Goal: Information Seeking & Learning: Check status

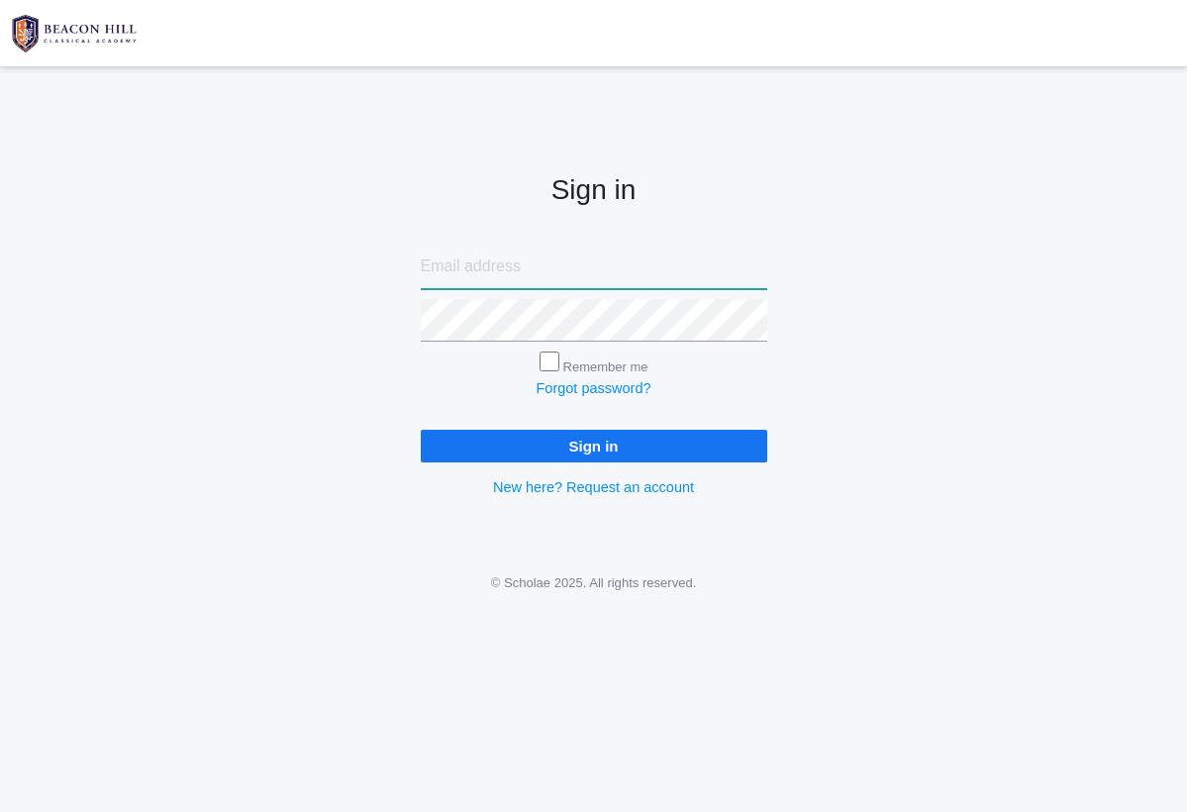
type input "[PERSON_NAME][EMAIL_ADDRESS][PERSON_NAME][DOMAIN_NAME]"
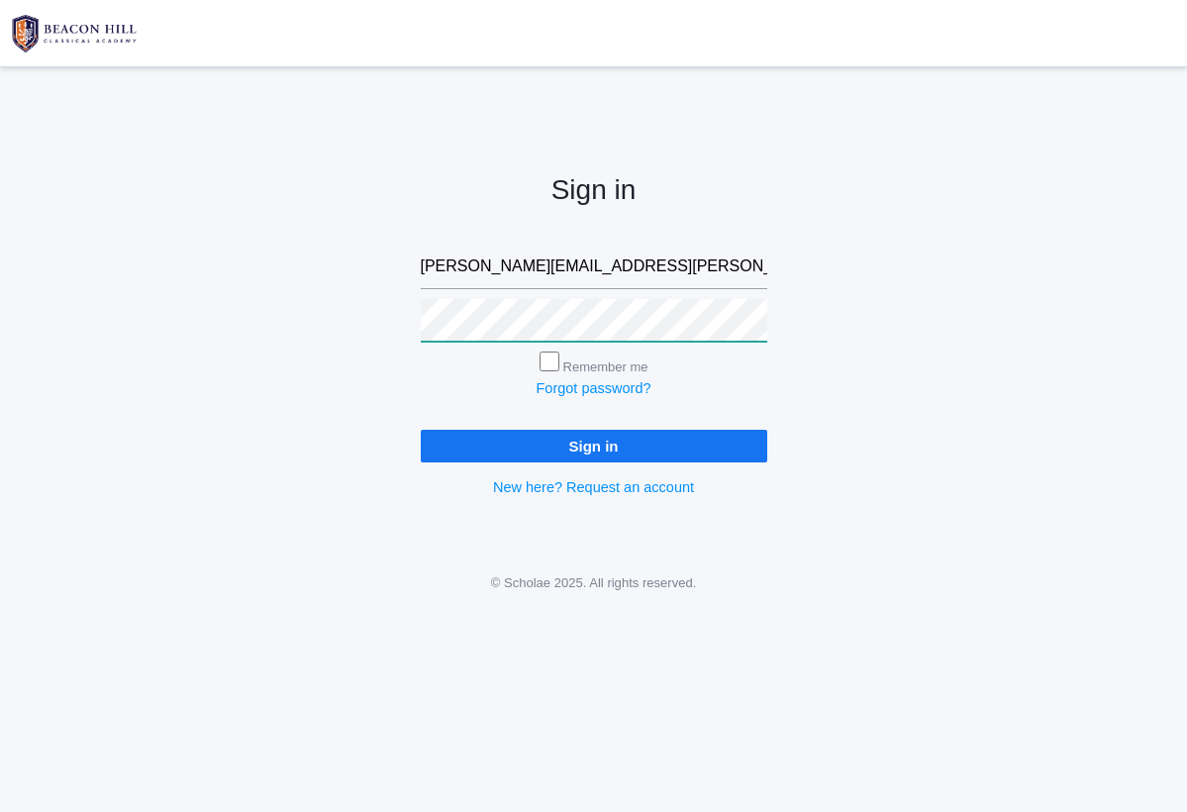
click at [593, 441] on input "Sign in" at bounding box center [594, 446] width 346 height 33
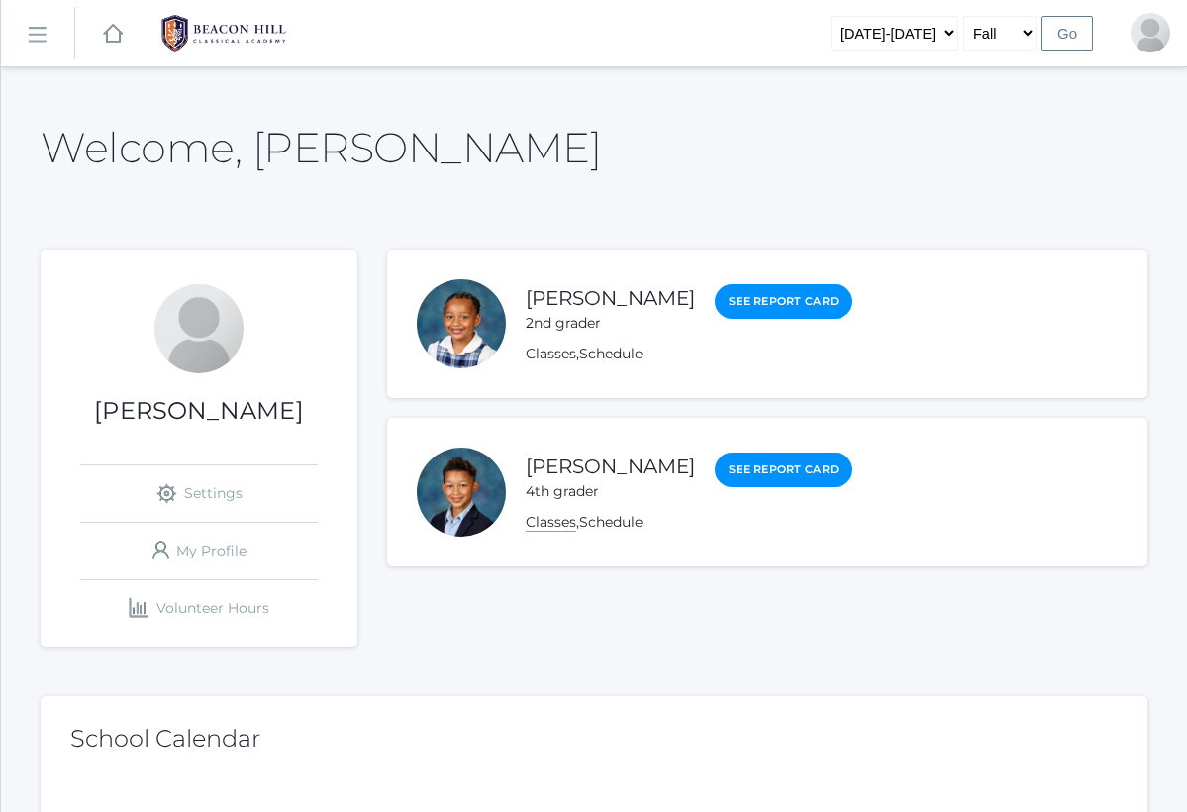
click at [554, 523] on link "Classes" at bounding box center [551, 522] width 50 height 19
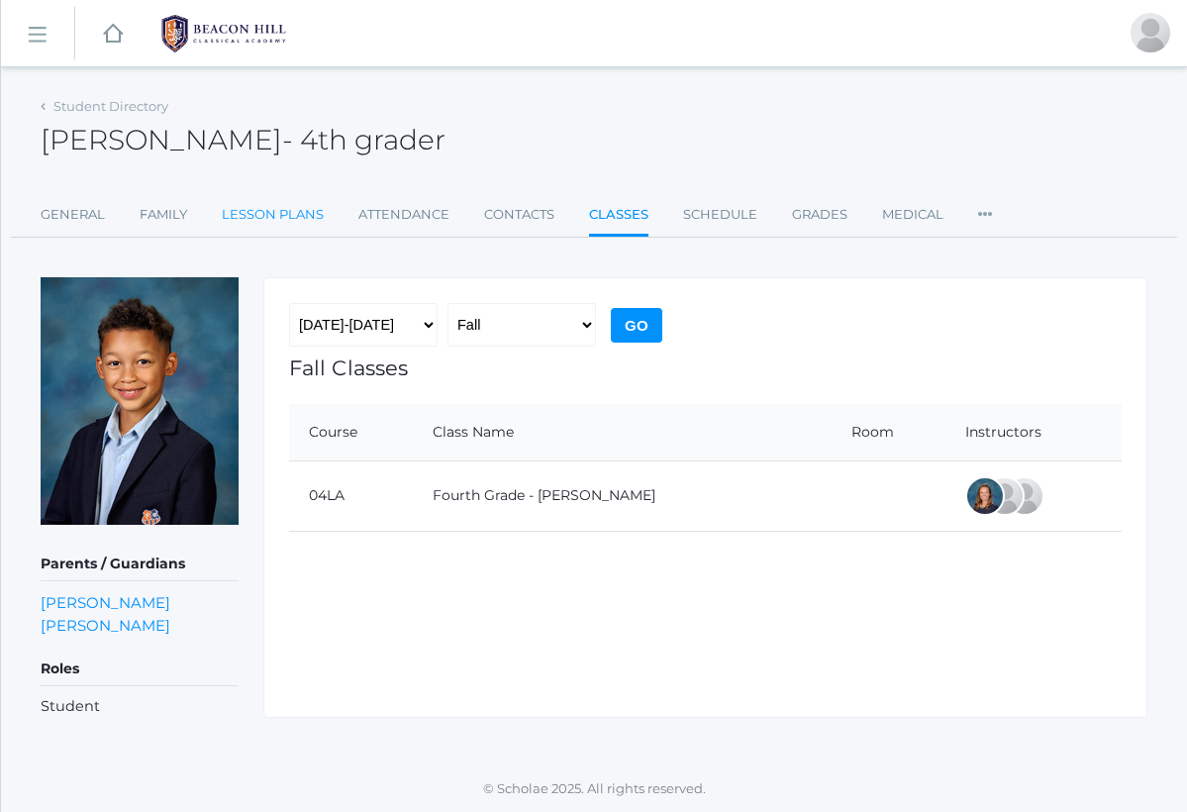
click at [298, 214] on link "Lesson Plans" at bounding box center [273, 215] width 102 height 40
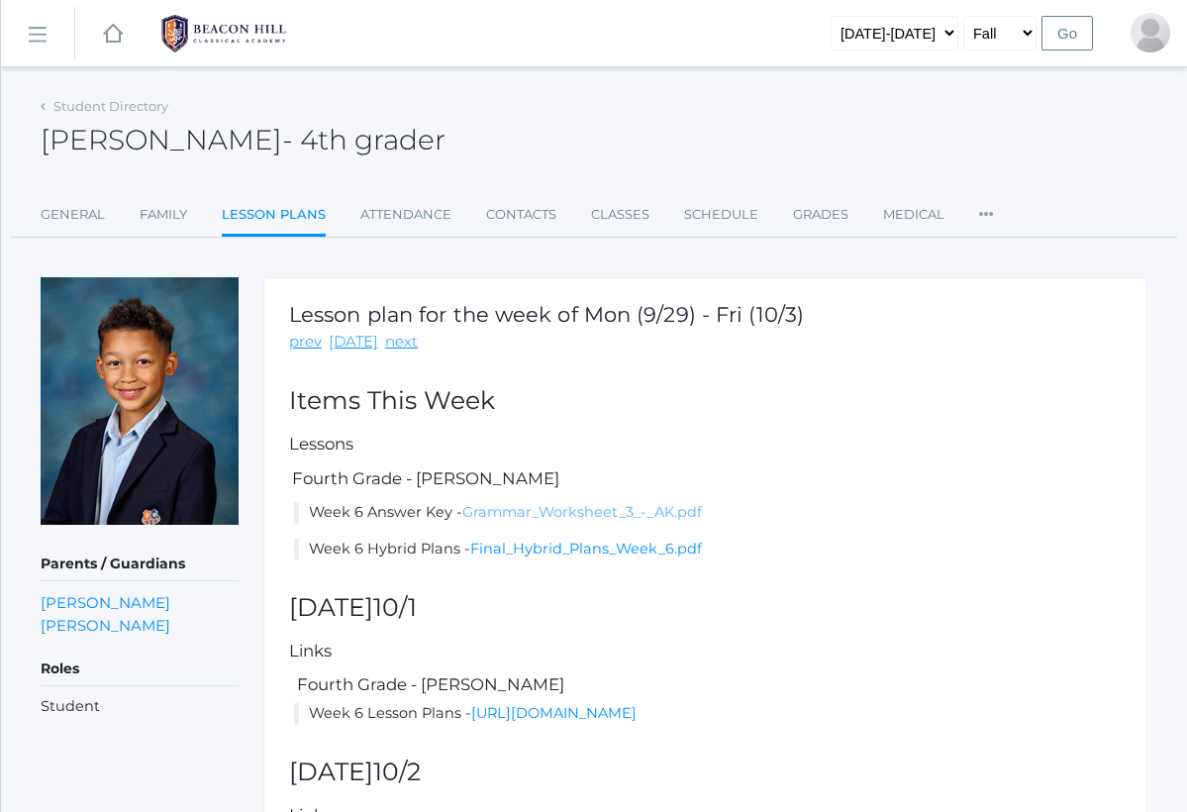
click at [525, 512] on link "Grammar_Worksheet_3_-_AK.pdf" at bounding box center [582, 512] width 240 height 18
click at [597, 546] on link "Final_Hybrid_Plans_Week_6.pdf" at bounding box center [586, 548] width 232 height 18
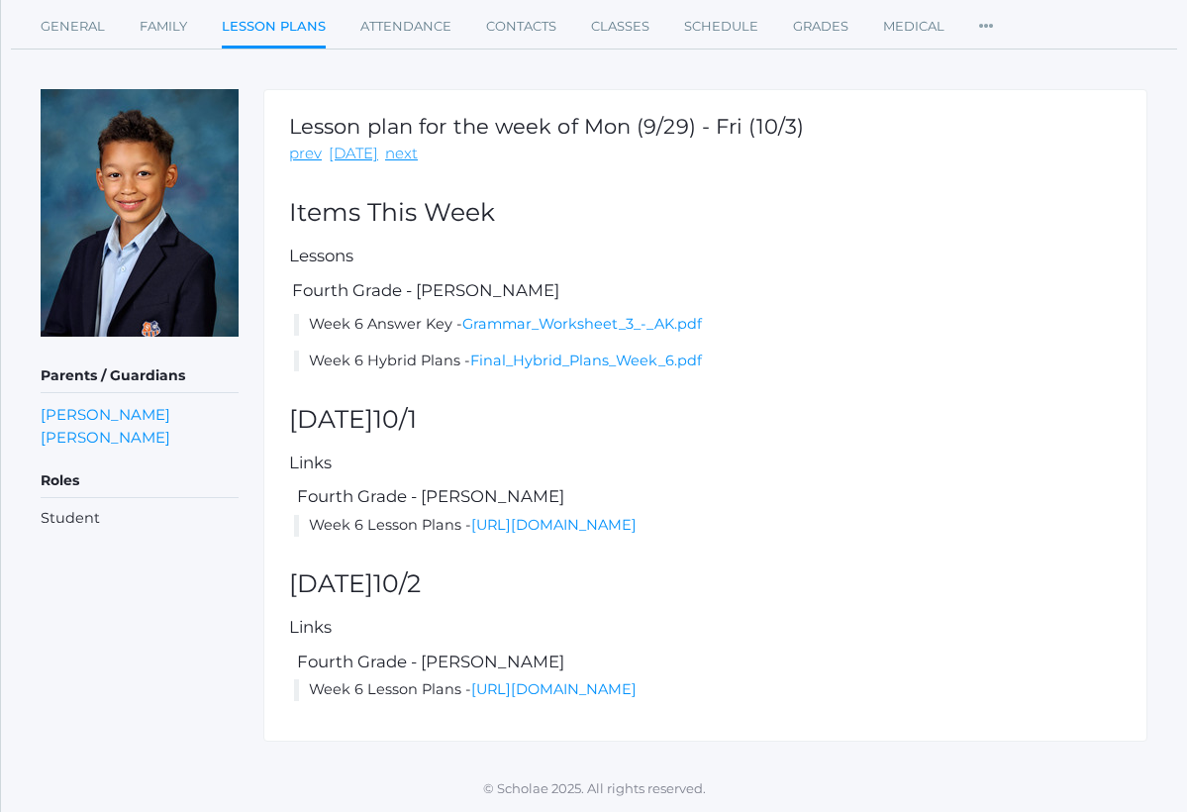
scroll to position [217, 0]
click at [475, 516] on link "https://docs.google.com/document/d/1tIaMMlIzfFJPPptsuiq_r6Z9Df9L11B2pG3ER3dfZq0…" at bounding box center [553, 525] width 165 height 18
click at [394, 143] on link "next" at bounding box center [401, 154] width 33 height 23
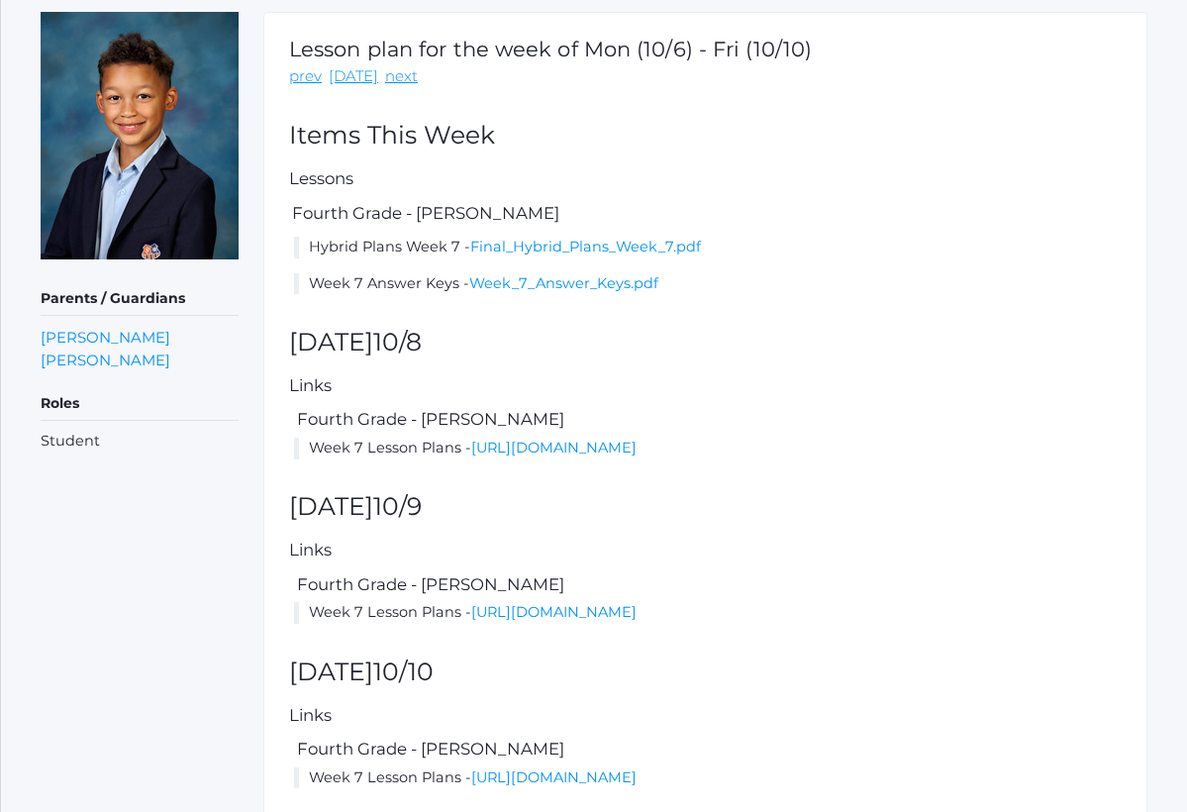
scroll to position [330, 0]
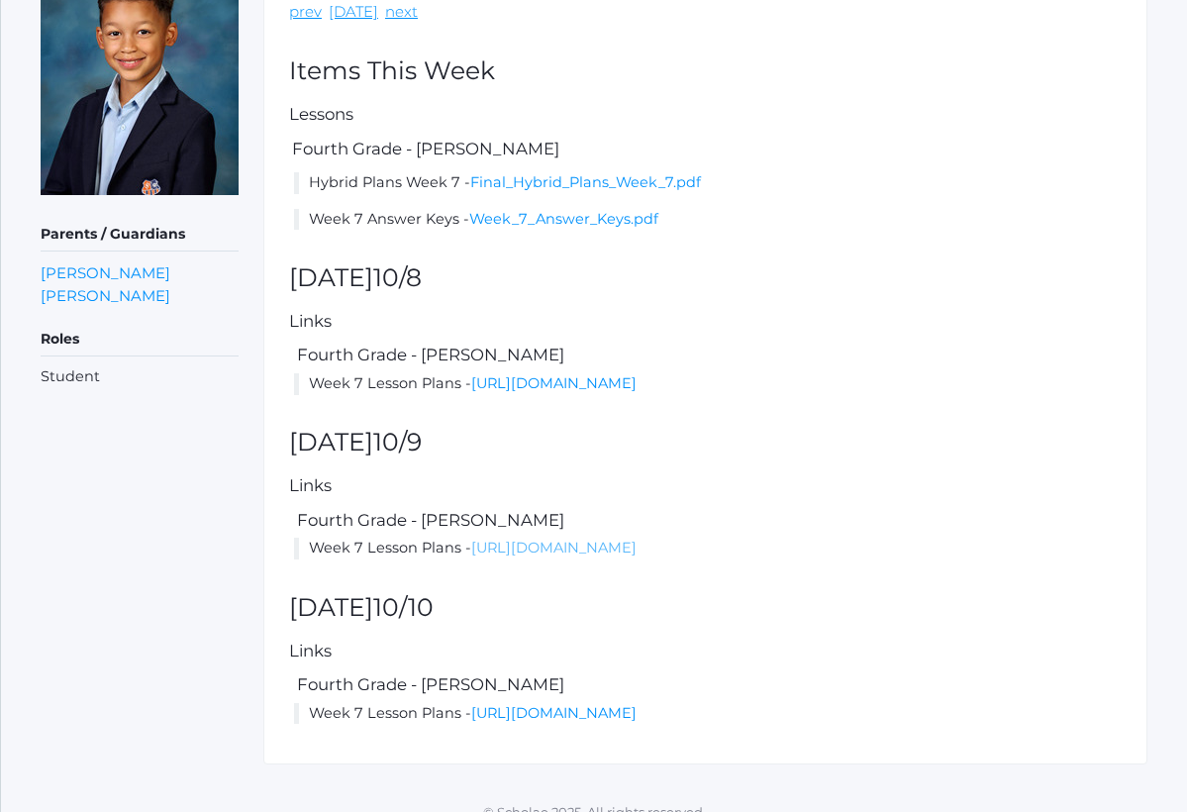
click at [557, 556] on link "https://docs.google.com/document/d/1hiZ4uz7fvVRIKJn4x8iEqZsQ0GutZSbJJ8jCkgelTfY…" at bounding box center [553, 547] width 165 height 18
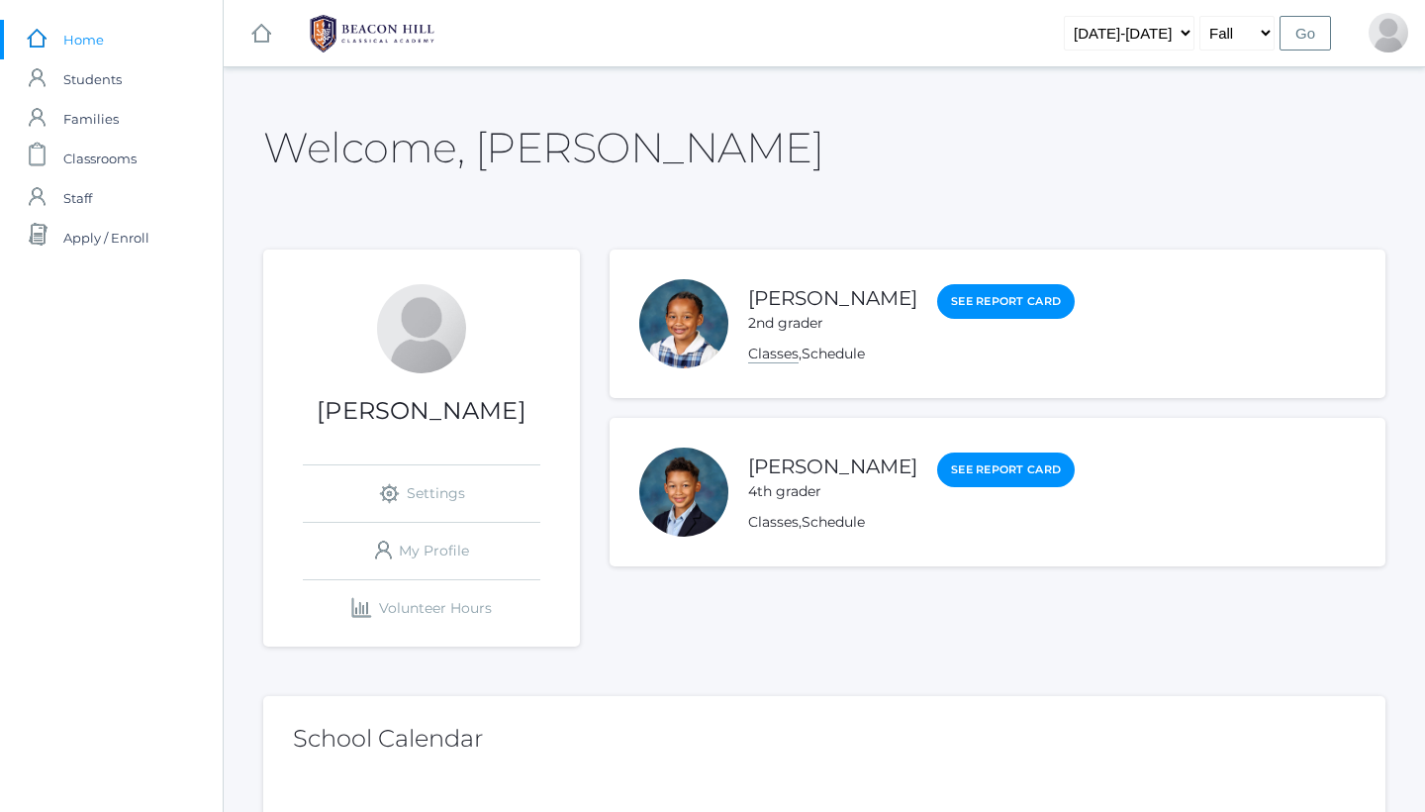
click at [778, 352] on link "Classes" at bounding box center [773, 353] width 50 height 19
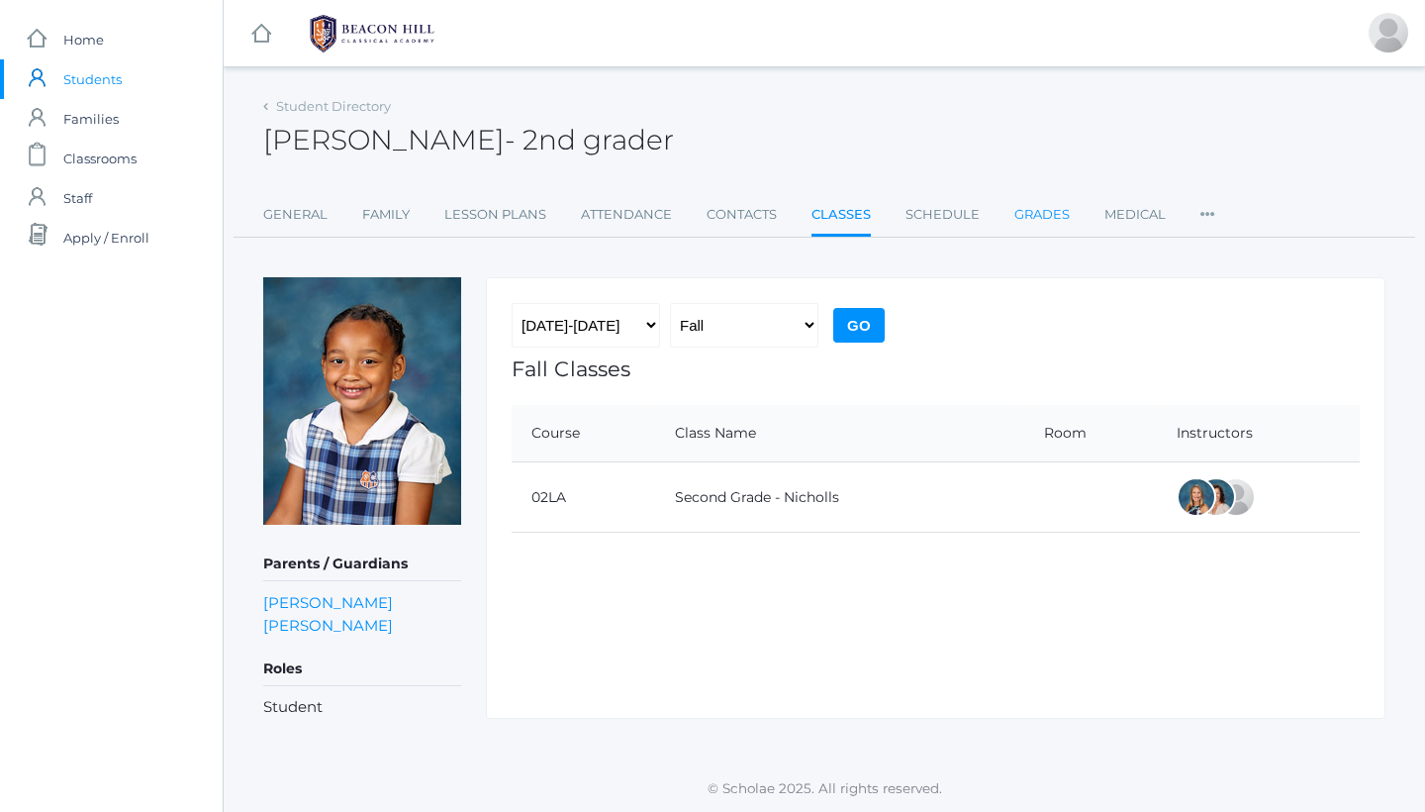
click at [1047, 217] on link "Grades" at bounding box center [1042, 215] width 55 height 40
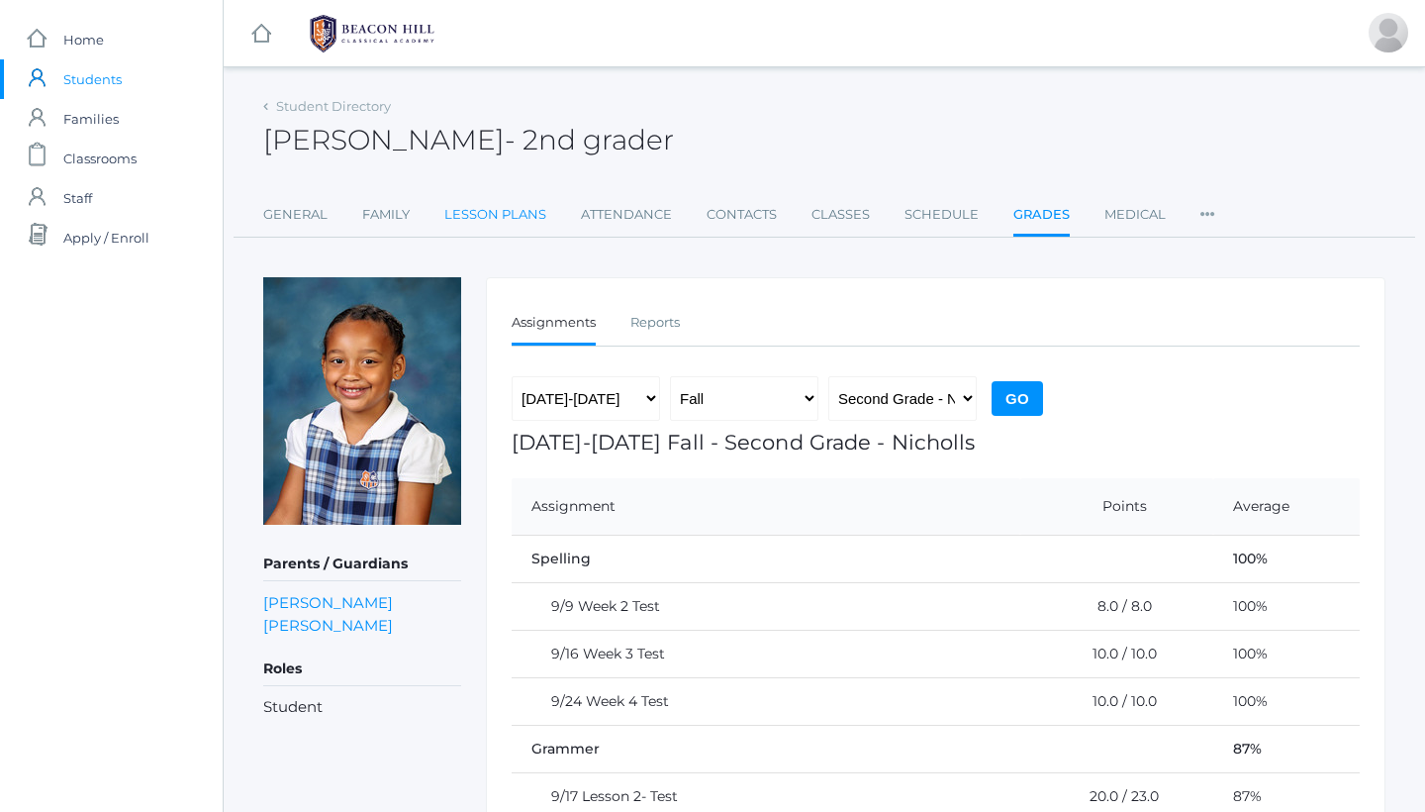
click at [507, 219] on link "Lesson Plans" at bounding box center [495, 215] width 102 height 40
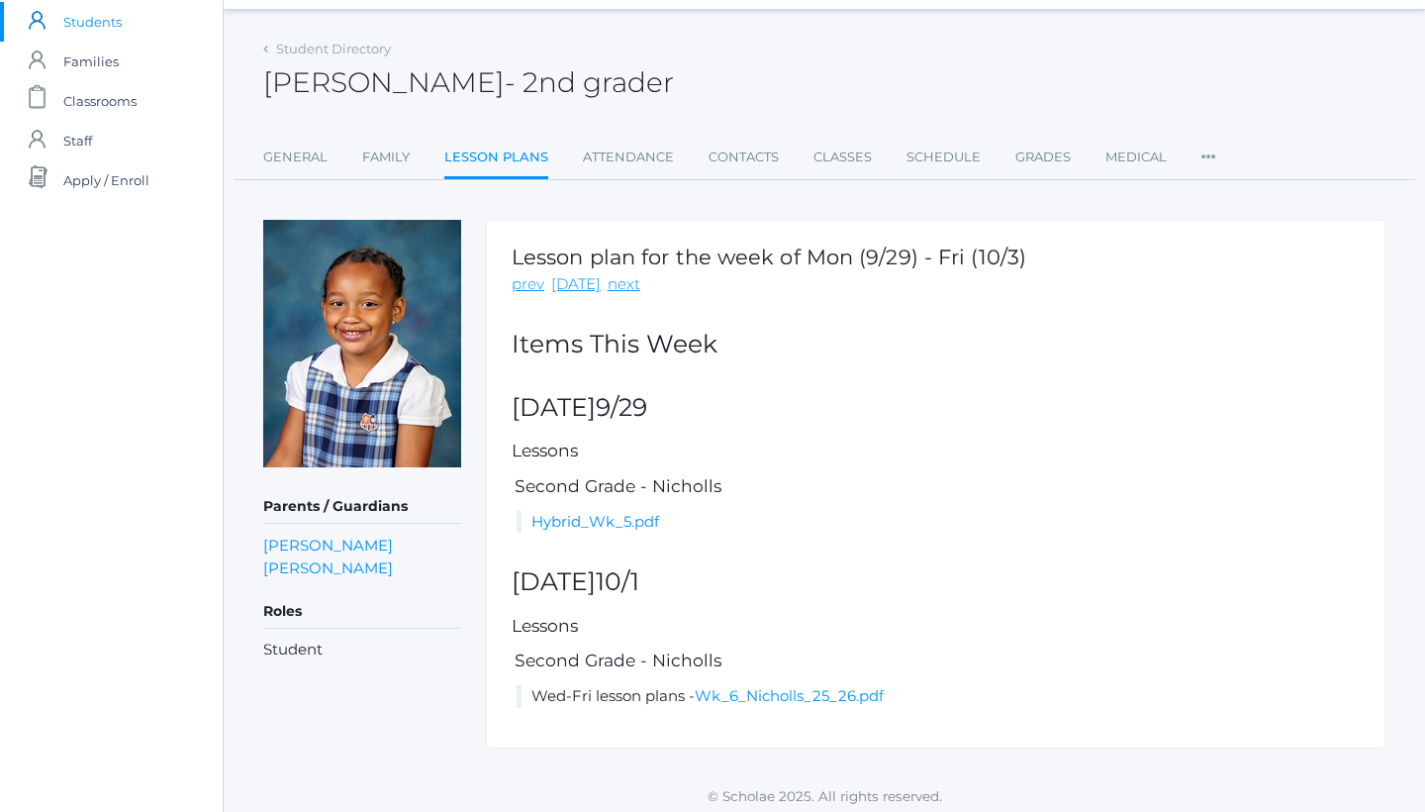
scroll to position [56, 0]
click at [604, 517] on link "Hybrid_Wk_5.pdf" at bounding box center [596, 522] width 128 height 19
click at [615, 286] on link "next" at bounding box center [624, 285] width 33 height 23
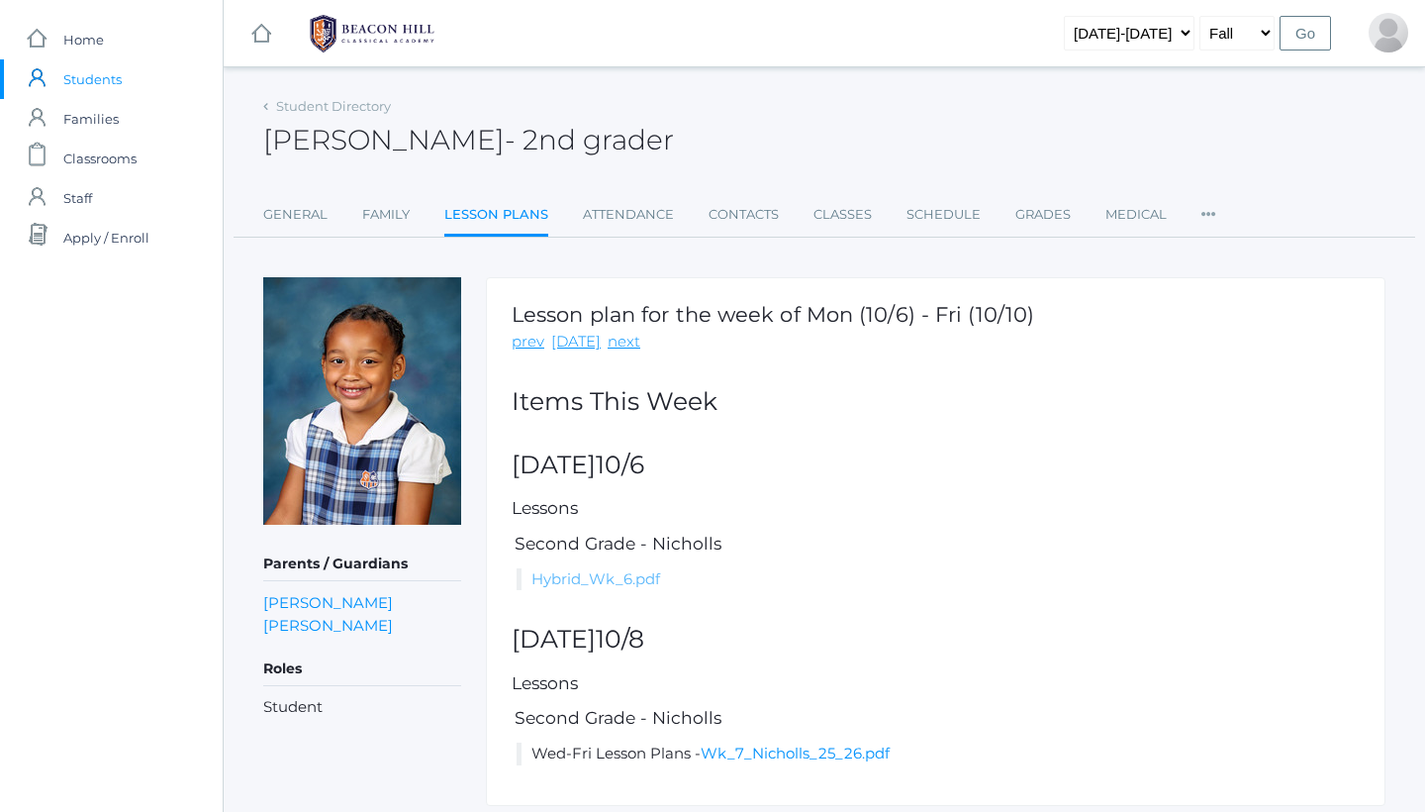
click at [554, 576] on link "Hybrid_Wk_6.pdf" at bounding box center [596, 578] width 129 height 19
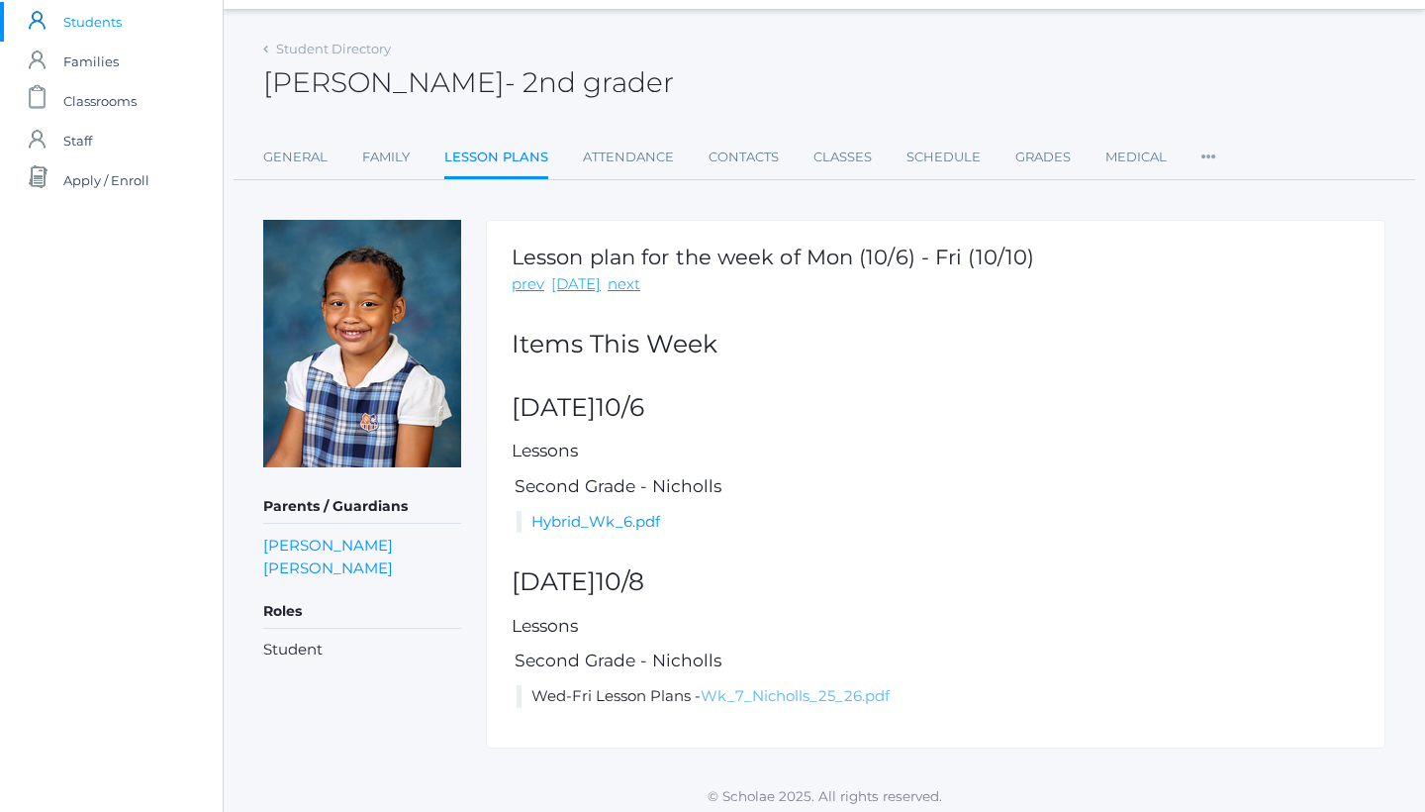
scroll to position [56, 0]
click at [798, 695] on link "Wk_7_Nicholls_25_26.pdf" at bounding box center [795, 696] width 189 height 19
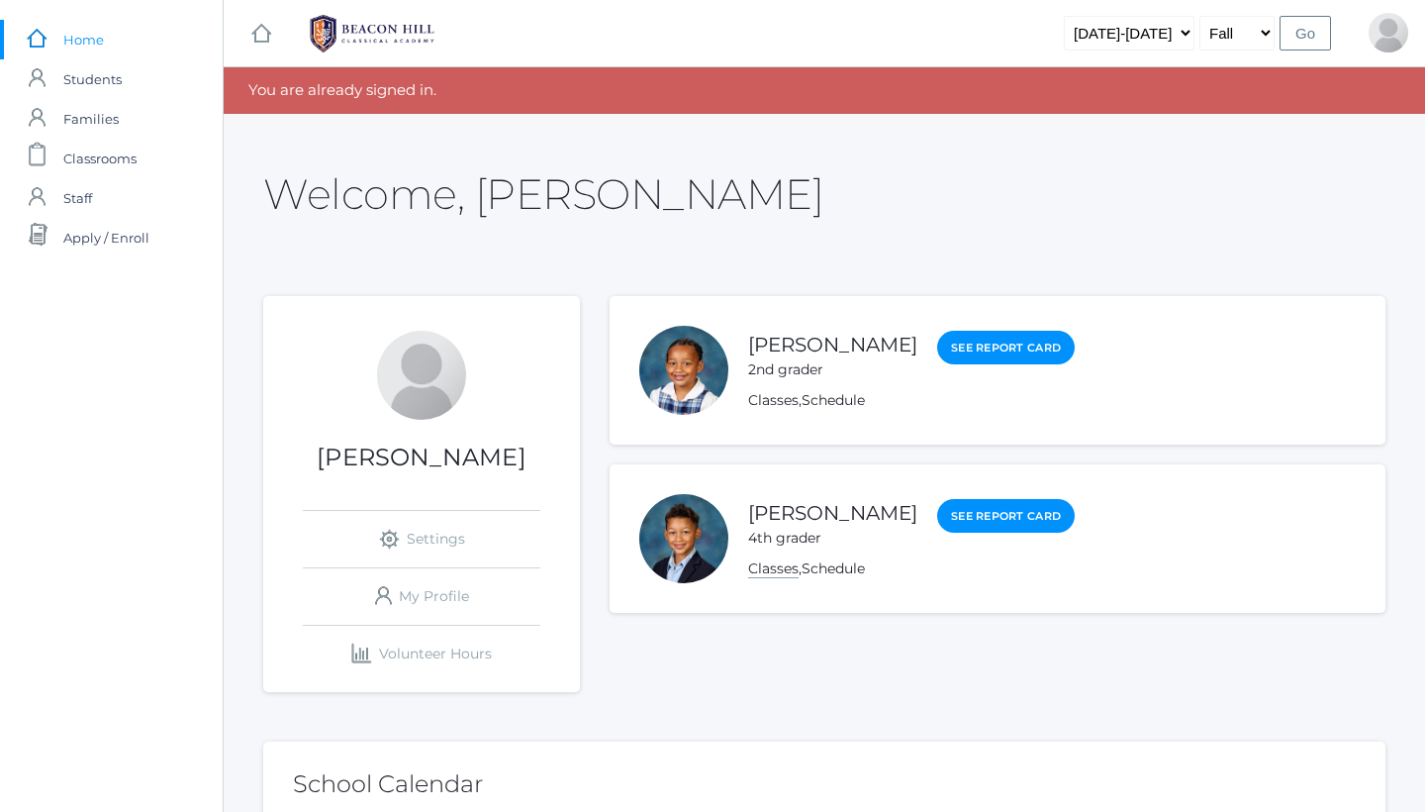
click at [778, 571] on link "Classes" at bounding box center [773, 568] width 50 height 19
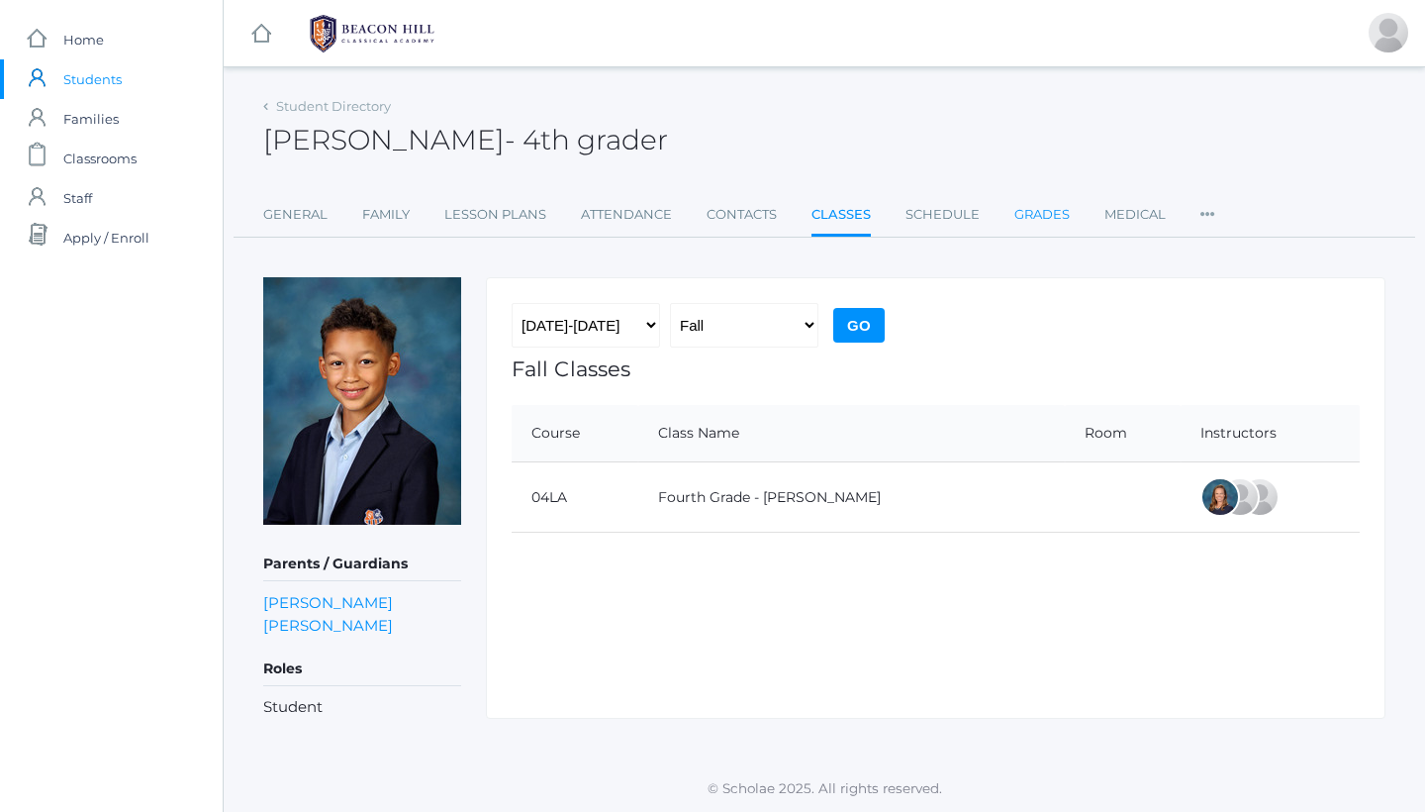
click at [1028, 213] on link "Grades" at bounding box center [1042, 215] width 55 height 40
